Goal: Information Seeking & Learning: Learn about a topic

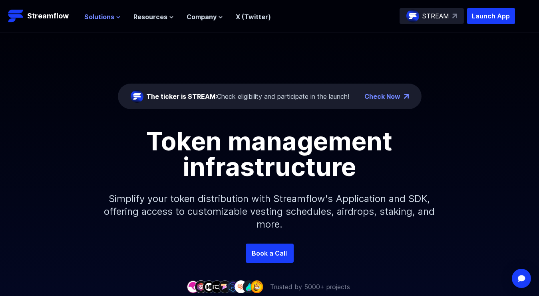
click at [116, 19] on icon at bounding box center [118, 17] width 5 height 5
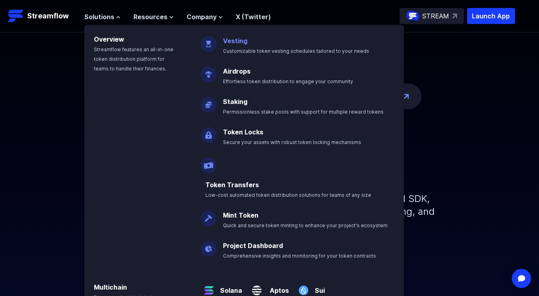
click at [243, 48] on span "Customizable token vesting schedules tailored to your needs" at bounding box center [296, 51] width 146 height 6
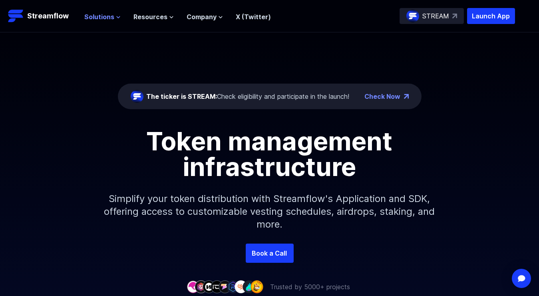
click at [115, 20] on button "Solutions" at bounding box center [102, 17] width 36 height 10
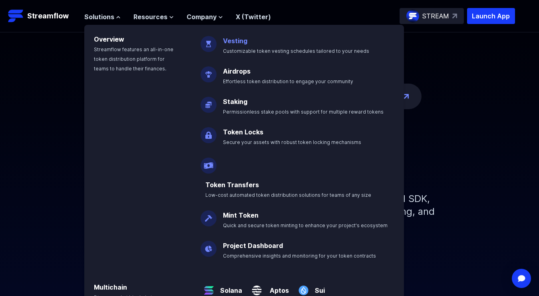
click at [231, 42] on link "Vesting" at bounding box center [235, 41] width 24 height 8
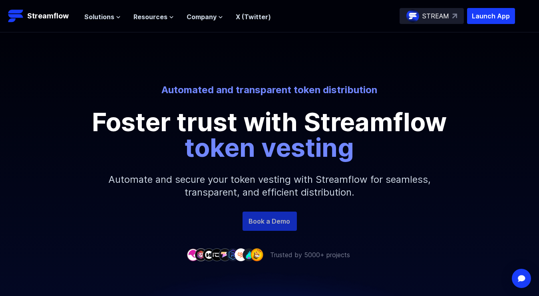
click at [283, 221] on link "Book a Demo" at bounding box center [270, 220] width 54 height 19
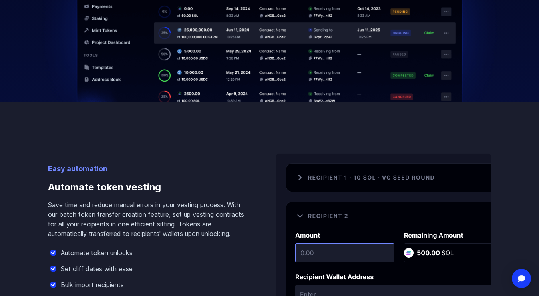
scroll to position [479, 0]
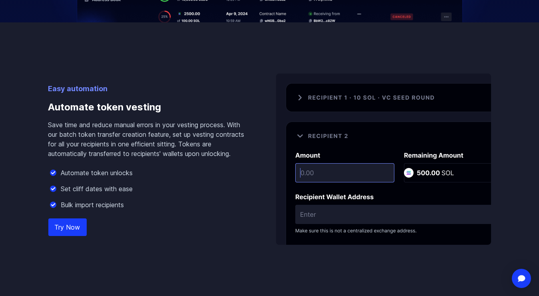
click at [83, 226] on link "Try Now" at bounding box center [67, 227] width 38 height 18
